Goal: Register for event/course

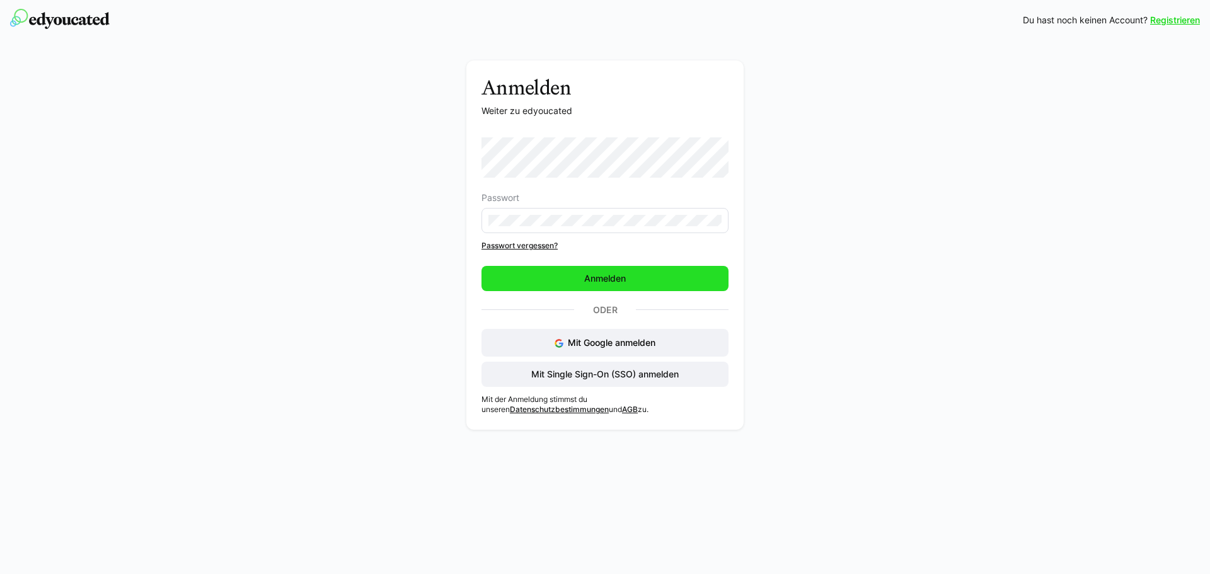
click at [570, 280] on span "Anmelden" at bounding box center [604, 278] width 247 height 25
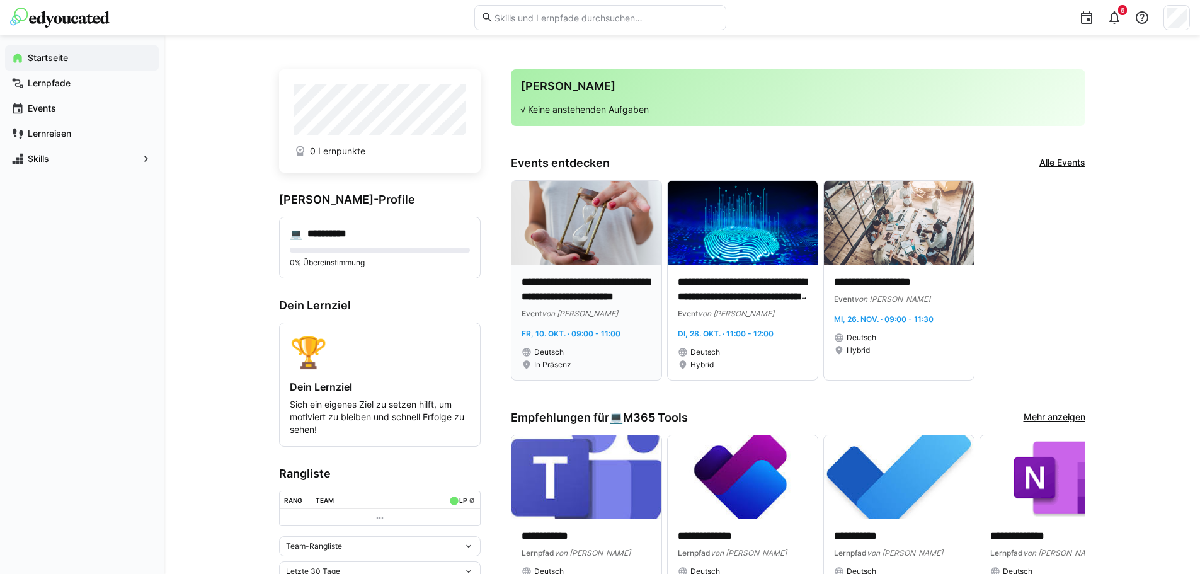
click at [578, 230] on img at bounding box center [587, 223] width 150 height 84
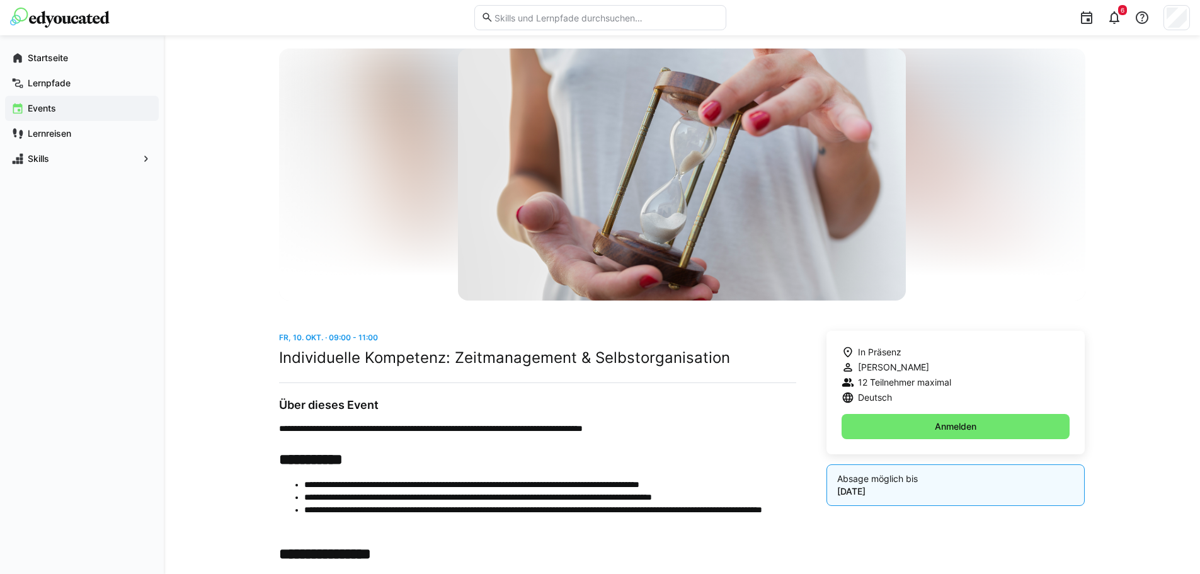
scroll to position [63, 0]
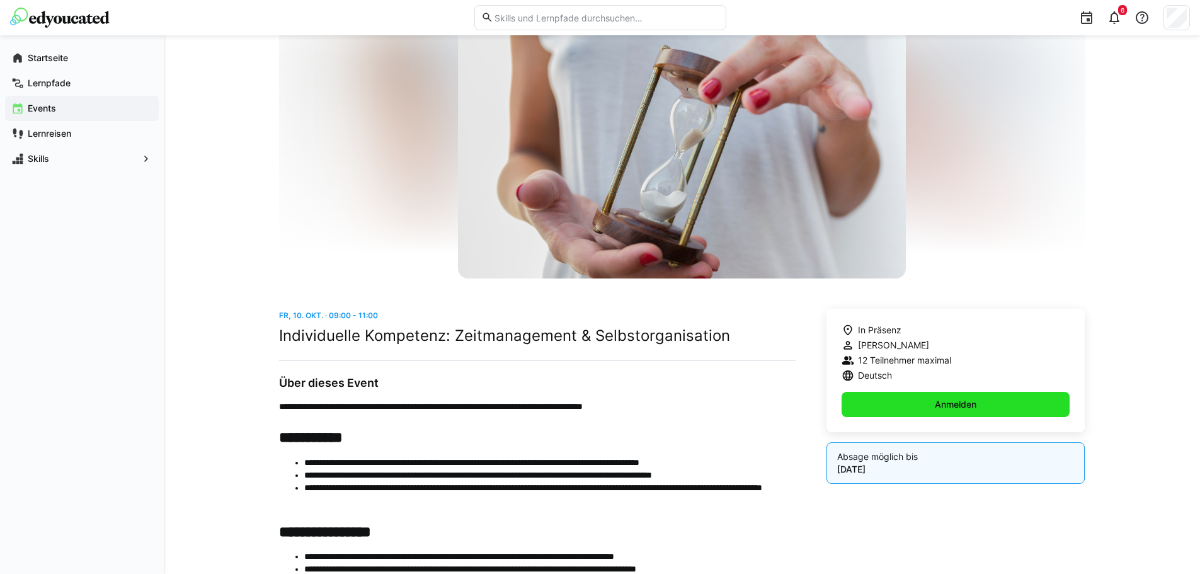
click at [919, 405] on span "Anmelden" at bounding box center [956, 404] width 229 height 25
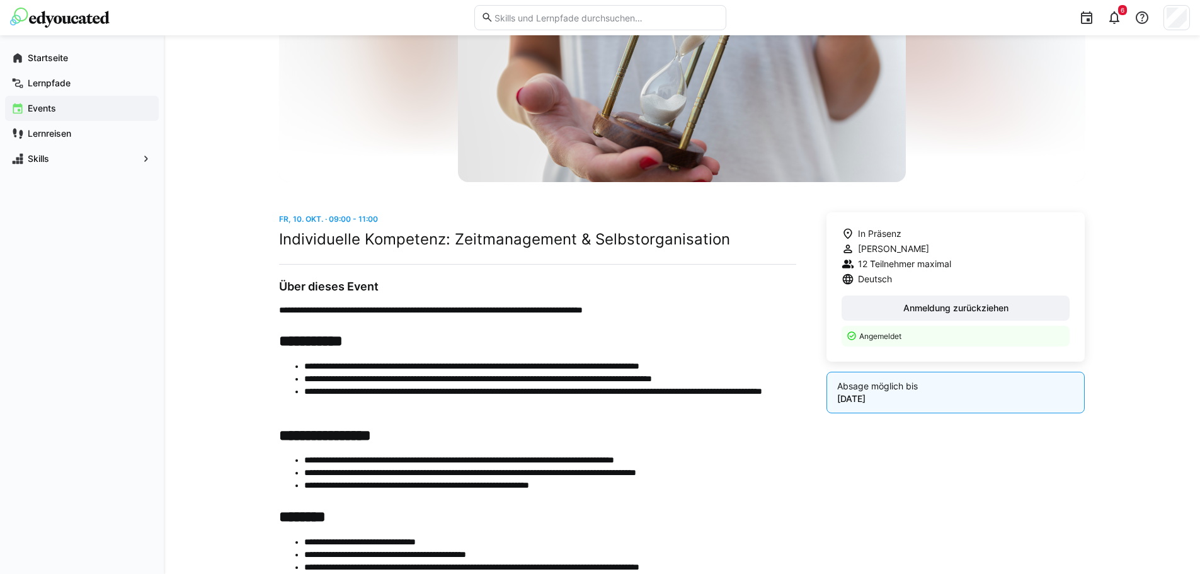
scroll to position [189, 0]
